Goal: Browse casually

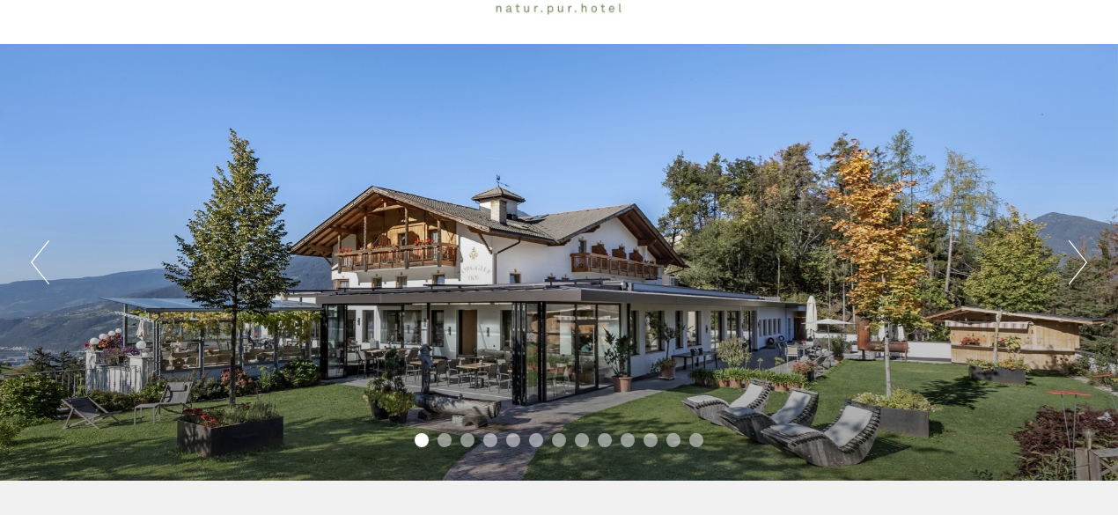
scroll to position [176, 0]
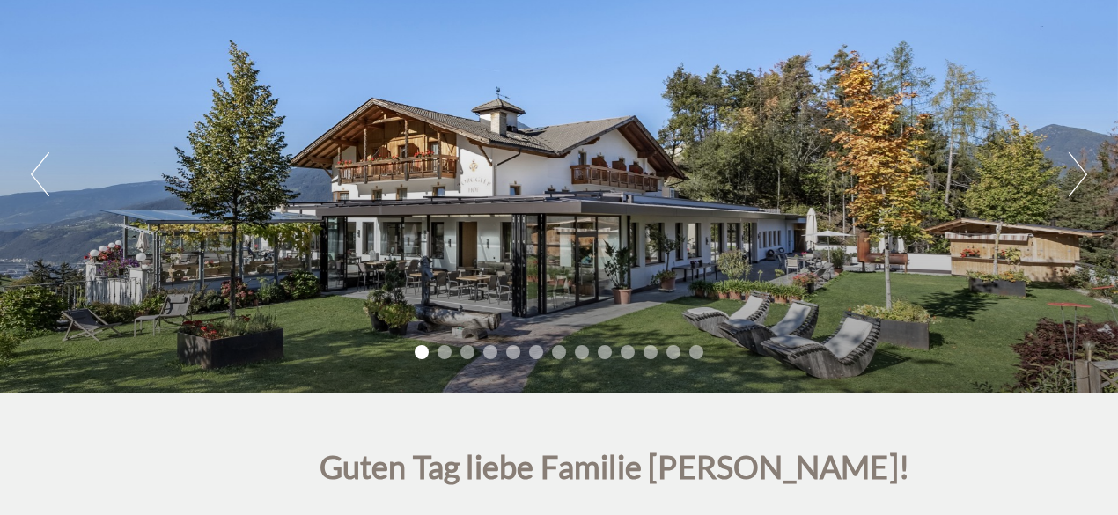
click at [1064, 166] on div "Previous Next 1 2 3 4 5 6 7 8 9 10 11 12 13" at bounding box center [559, 174] width 1118 height 437
click at [1081, 159] on button "Next" at bounding box center [1078, 174] width 18 height 44
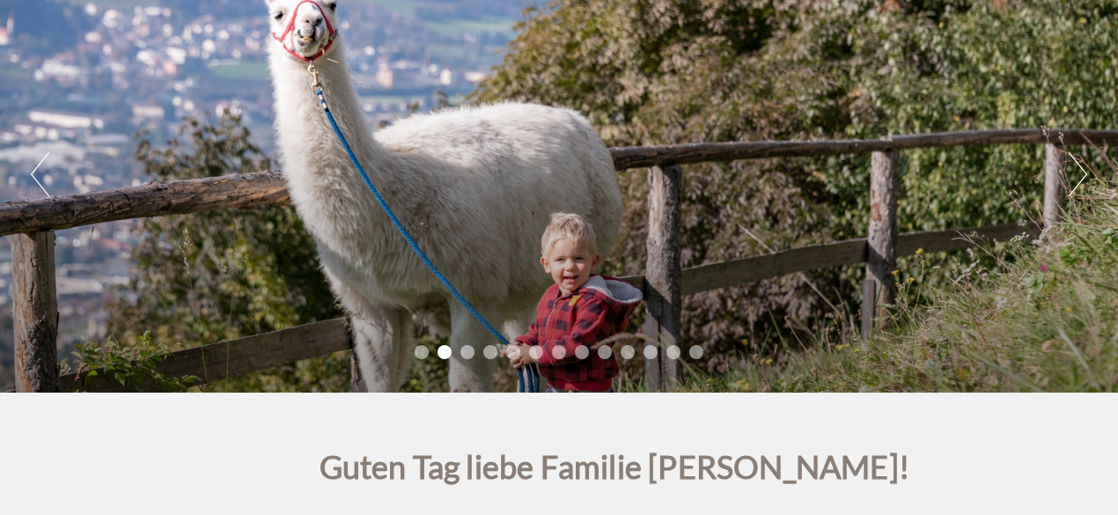
click at [1083, 163] on button "Next" at bounding box center [1078, 174] width 18 height 44
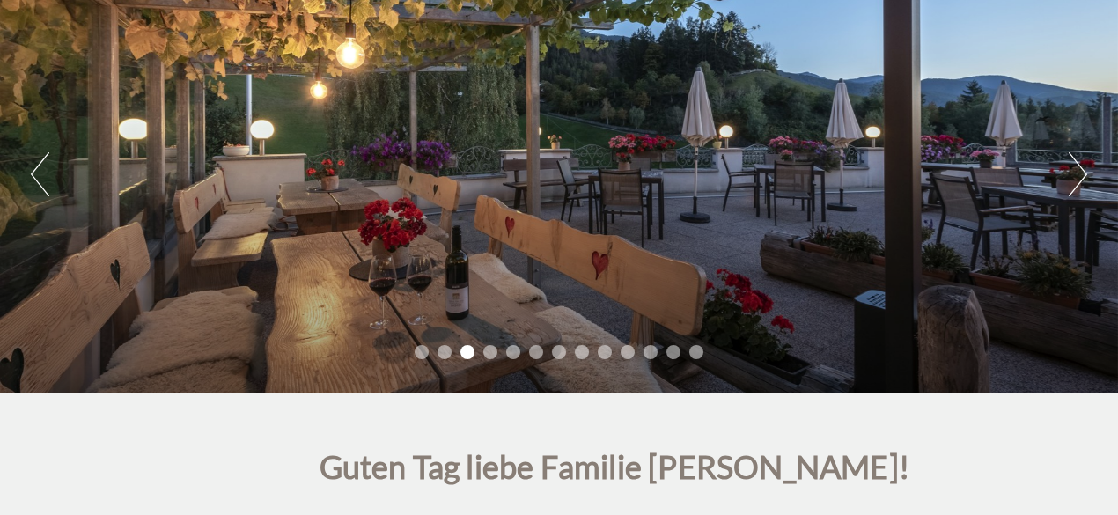
click at [1083, 163] on button "Next" at bounding box center [1078, 174] width 18 height 44
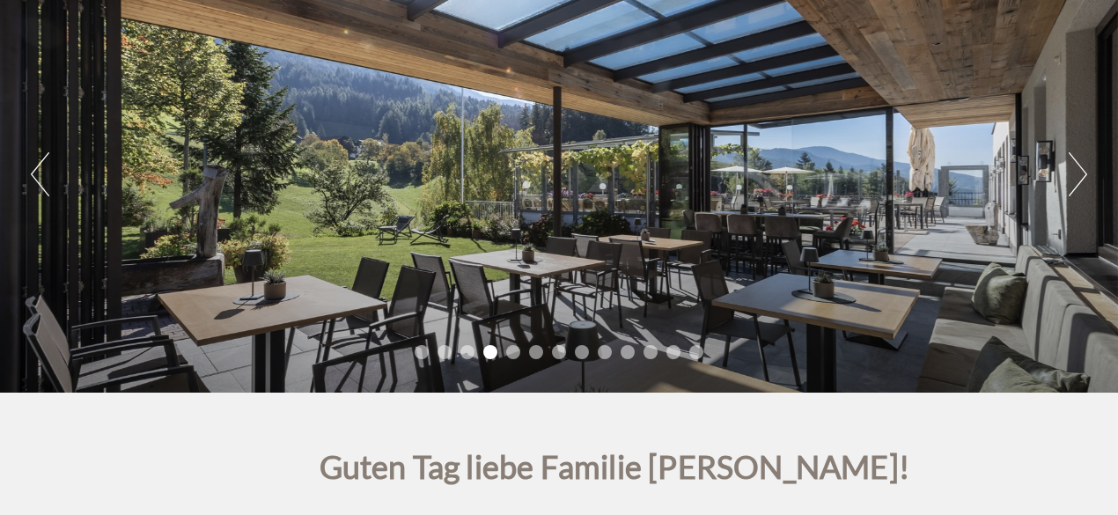
click at [1083, 163] on button "Next" at bounding box center [1078, 174] width 18 height 44
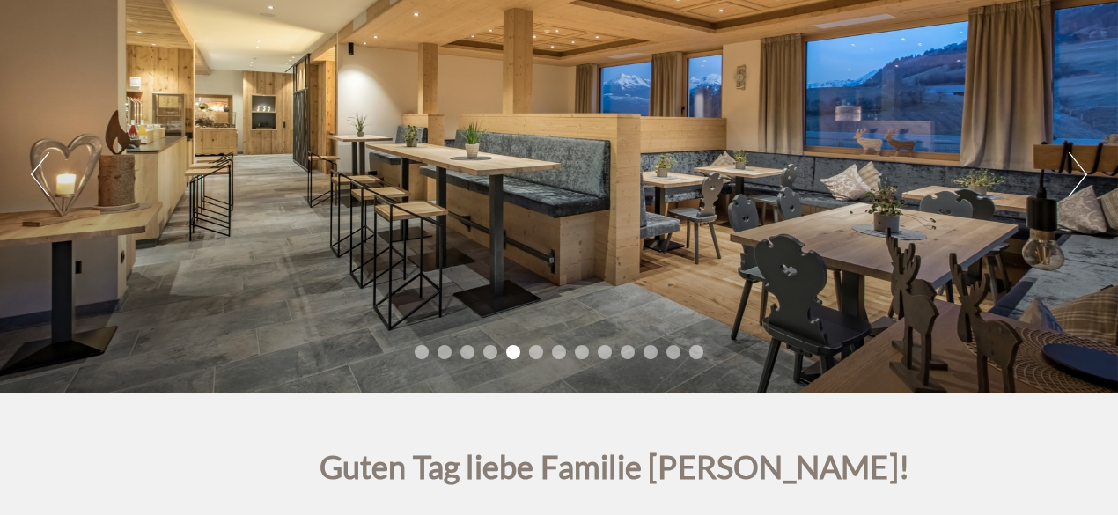
click at [1083, 163] on button "Next" at bounding box center [1078, 174] width 18 height 44
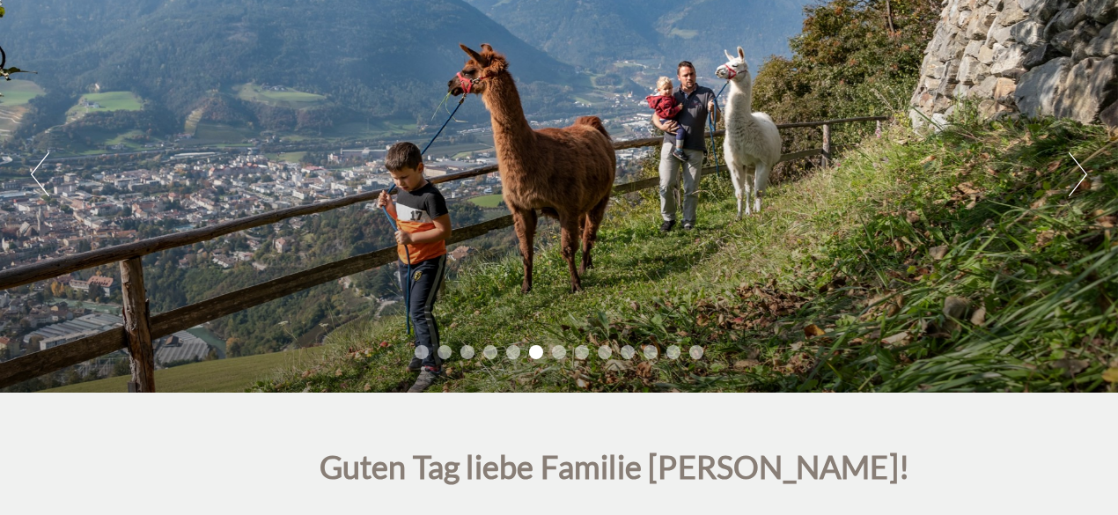
click at [1083, 163] on button "Next" at bounding box center [1078, 174] width 18 height 44
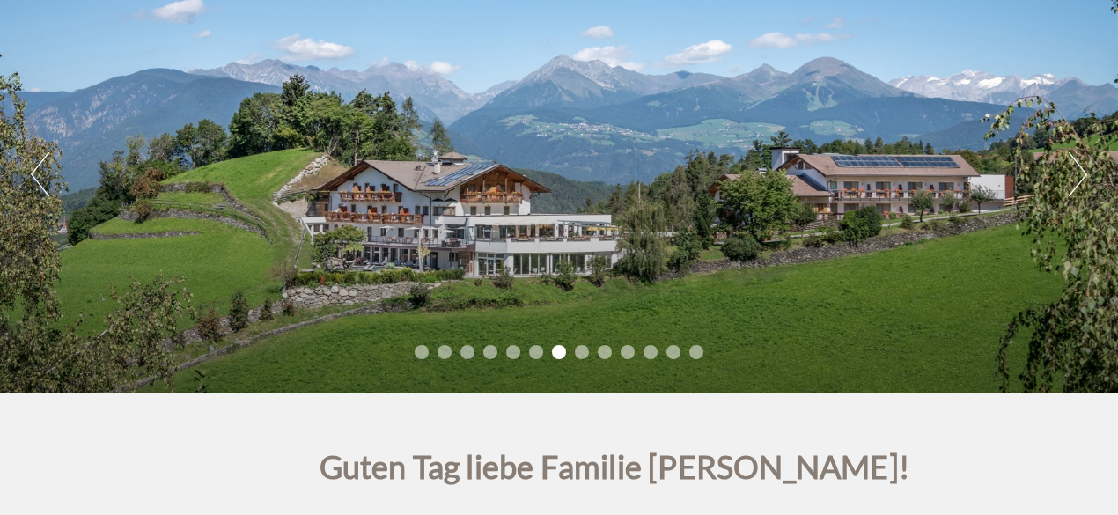
click at [1083, 163] on button "Next" at bounding box center [1078, 174] width 18 height 44
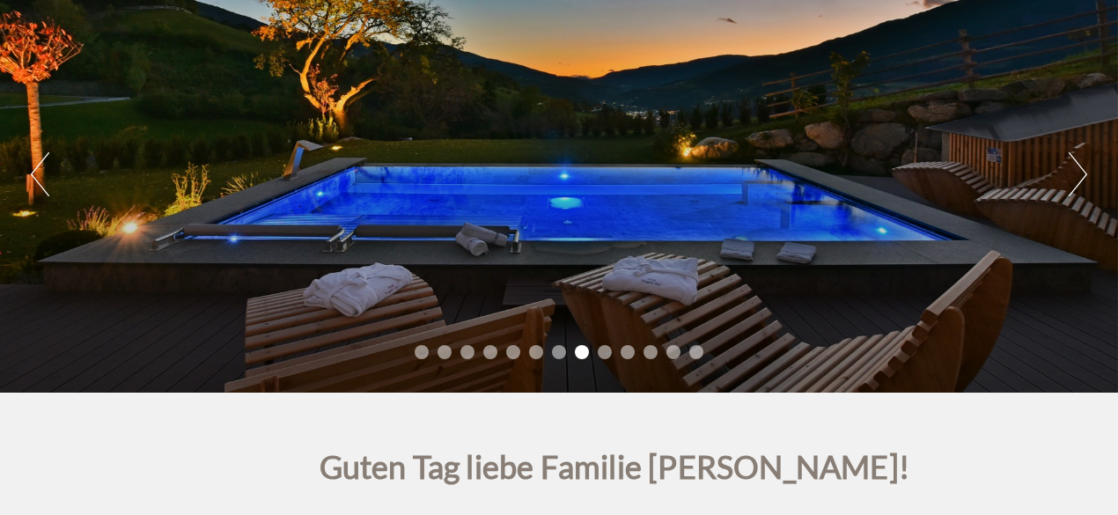
click at [1083, 163] on button "Next" at bounding box center [1078, 174] width 18 height 44
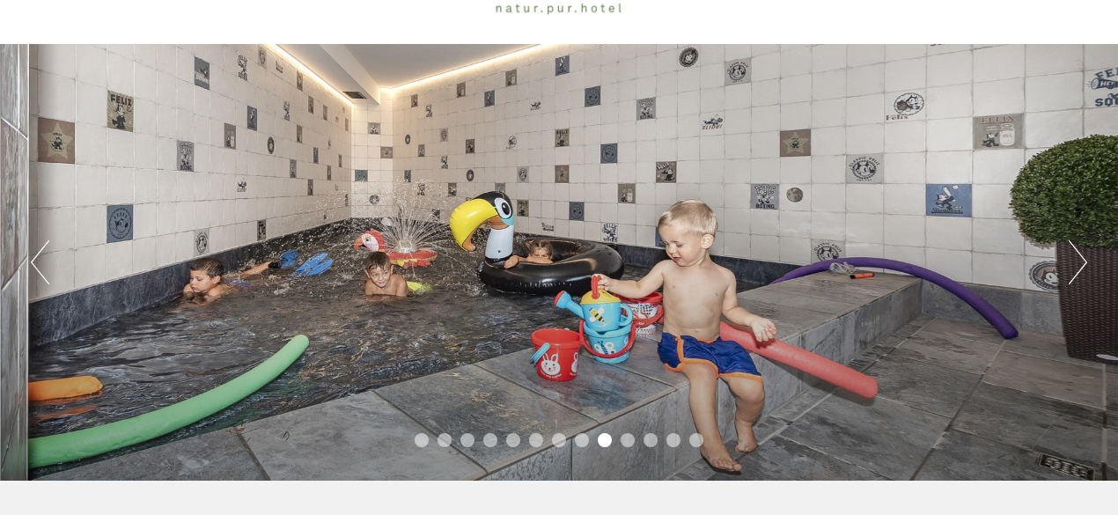
scroll to position [88, 0]
